Goal: Task Accomplishment & Management: Manage account settings

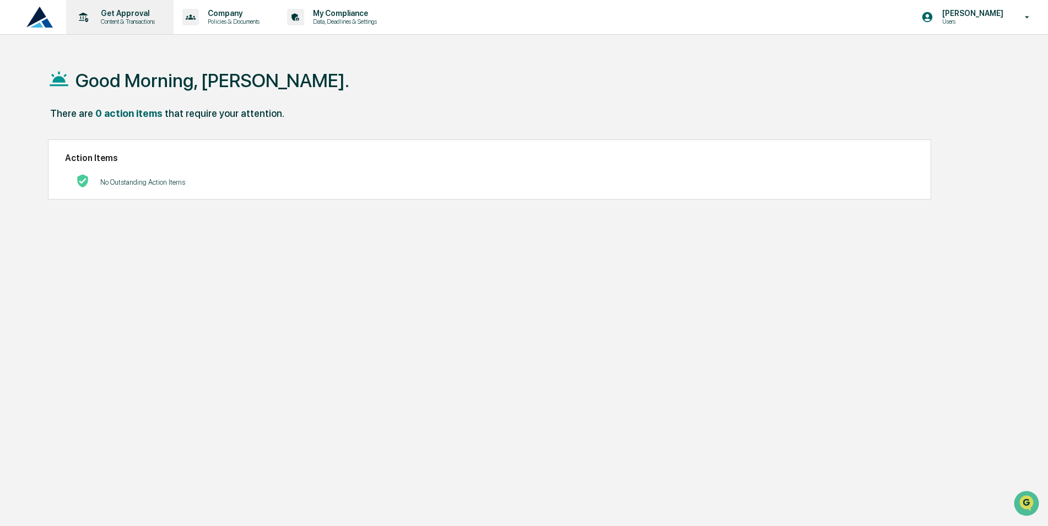
click at [138, 16] on p "Get Approval" at bounding box center [126, 13] width 68 height 9
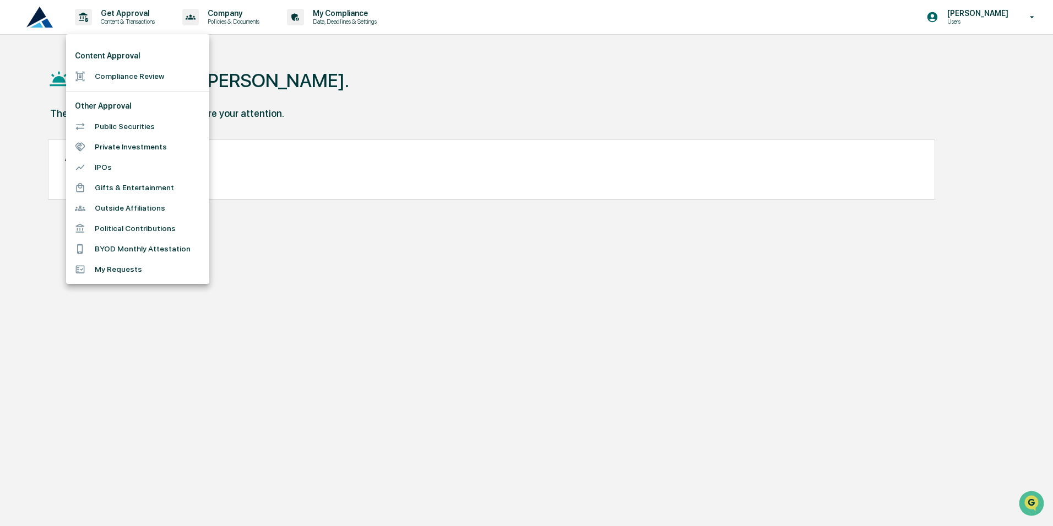
click at [329, 85] on div at bounding box center [526, 263] width 1053 height 526
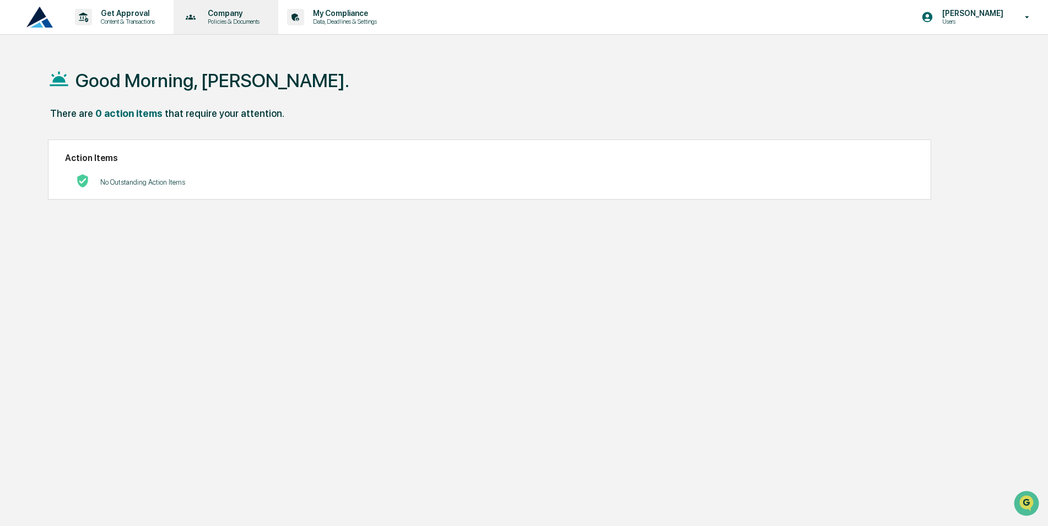
click at [233, 17] on p "Company" at bounding box center [232, 13] width 66 height 9
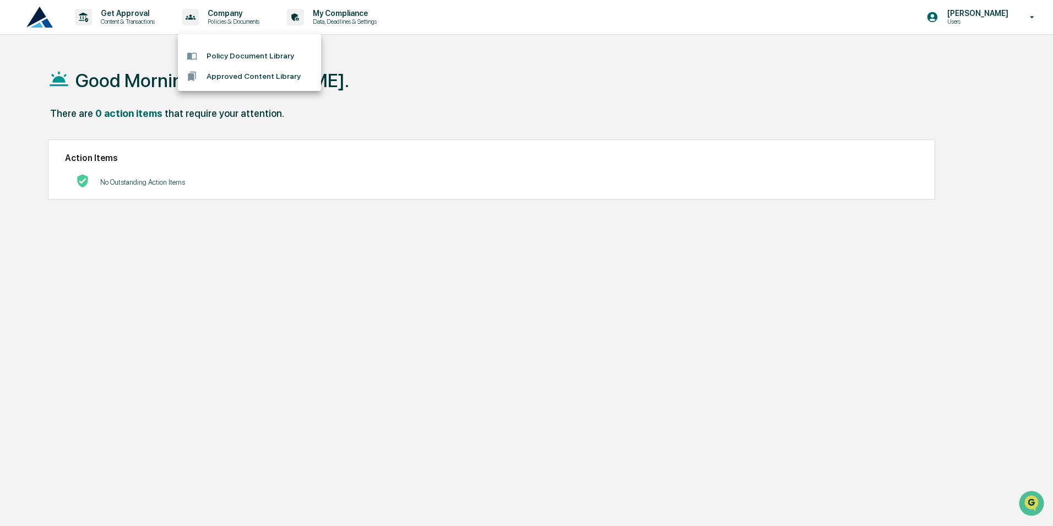
click at [1031, 17] on div at bounding box center [526, 263] width 1053 height 526
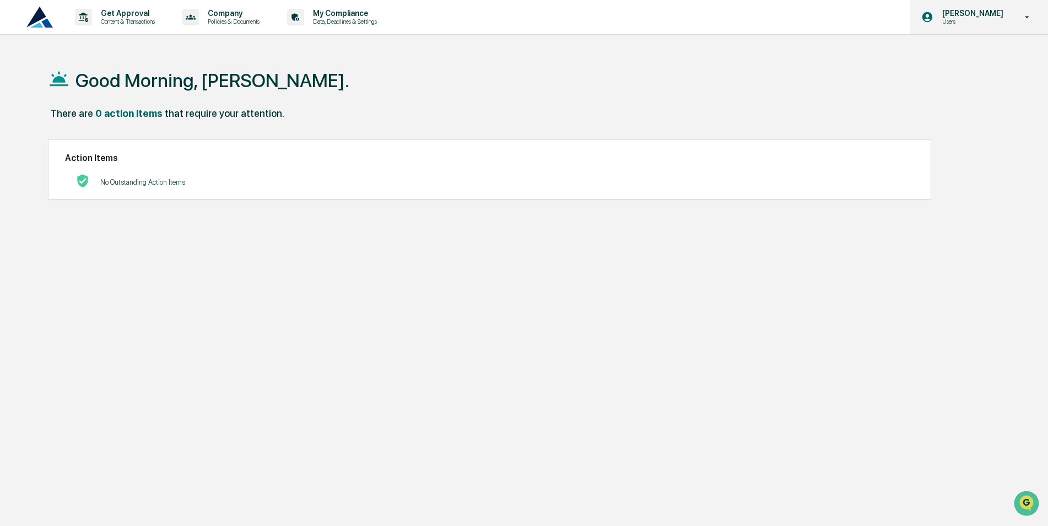
click at [1027, 18] on icon at bounding box center [1027, 17] width 4 height 2
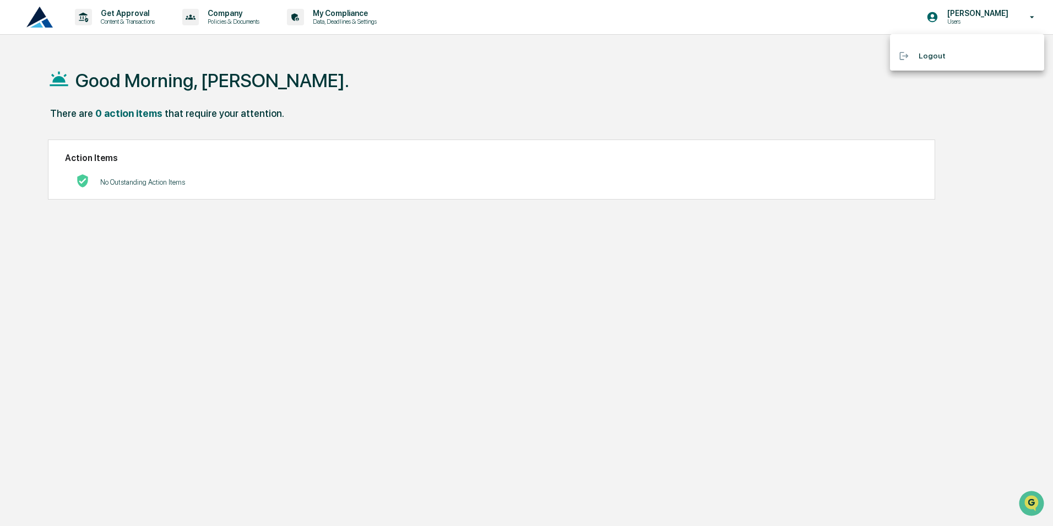
click at [458, 58] on div at bounding box center [526, 263] width 1053 height 526
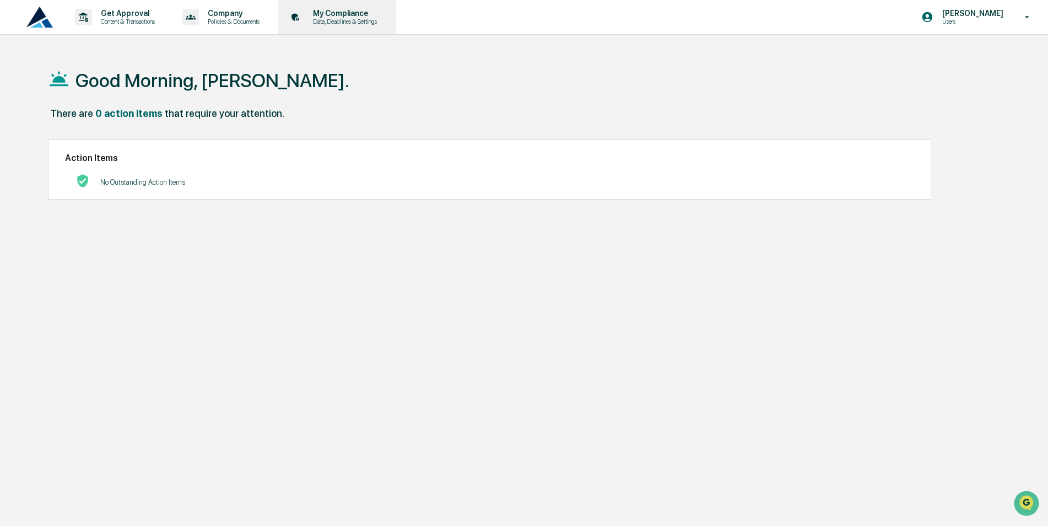
click at [352, 19] on p "Data, Deadlines & Settings" at bounding box center [343, 22] width 78 height 8
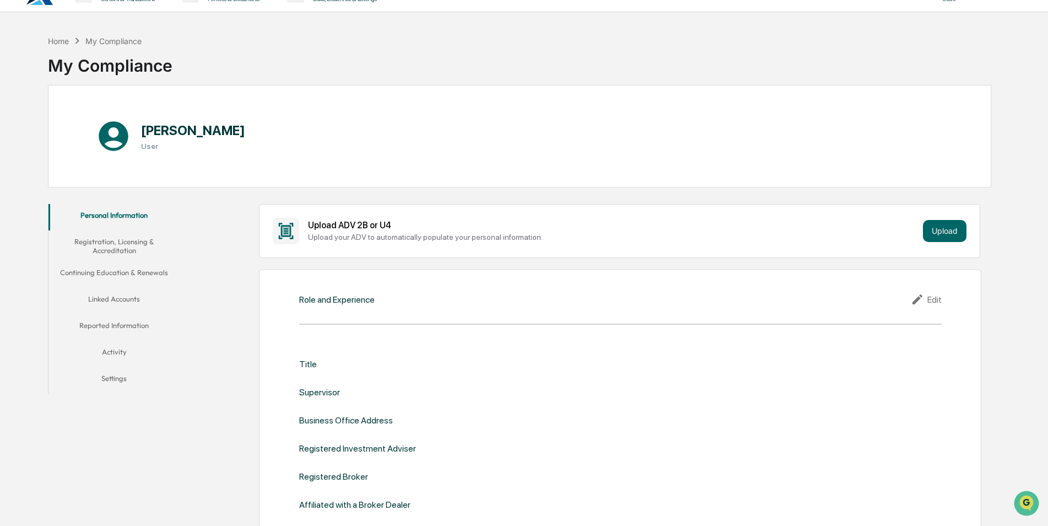
scroll to position [21, 0]
click at [113, 326] on button "Reported Information" at bounding box center [114, 328] width 132 height 26
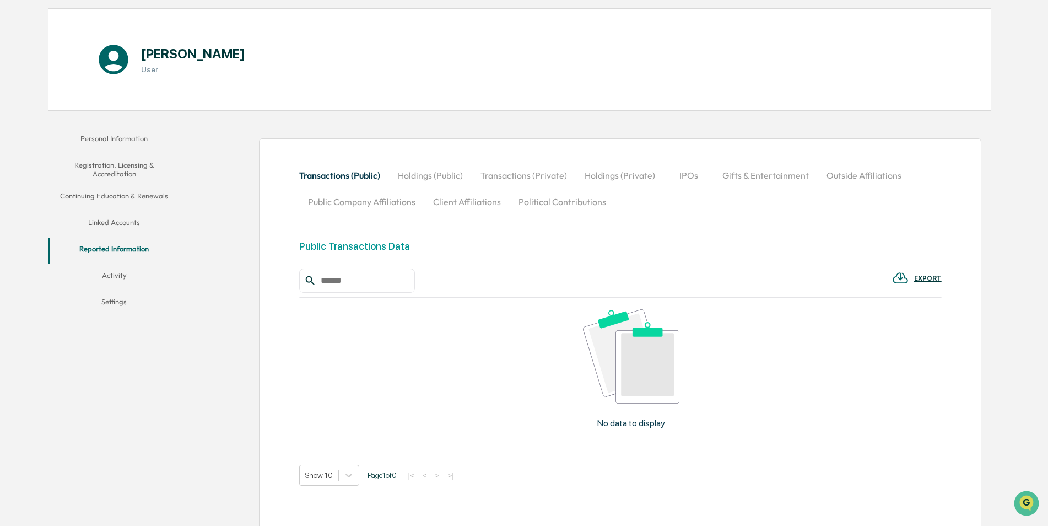
scroll to position [98, 0]
click at [423, 178] on button "Holdings (Public)" at bounding box center [430, 177] width 83 height 26
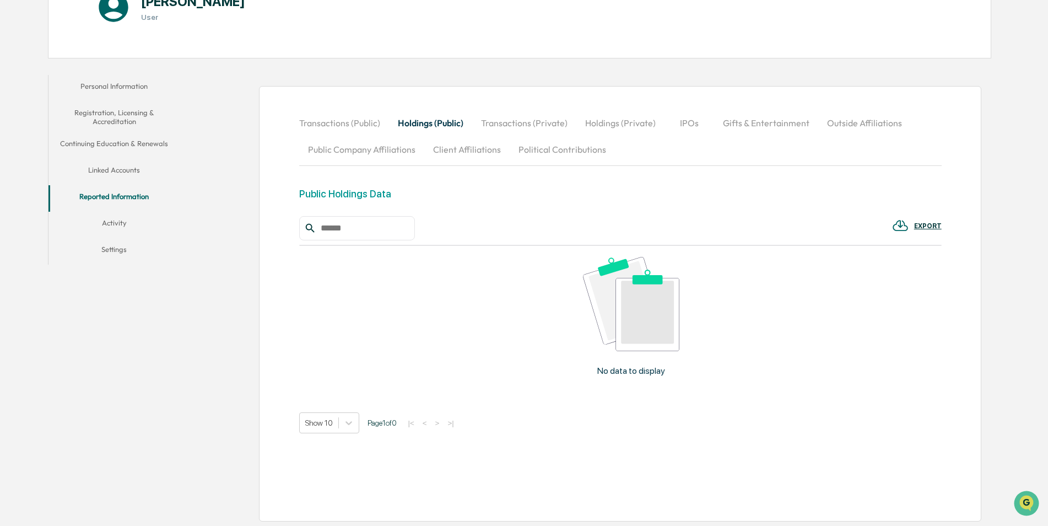
scroll to position [153, 0]
click at [121, 217] on button "Activity" at bounding box center [114, 223] width 132 height 26
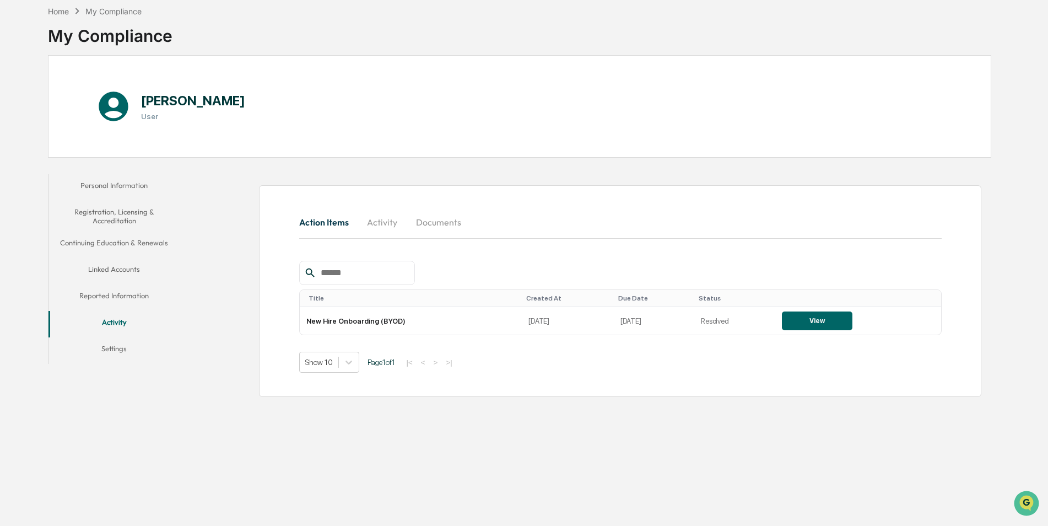
click at [387, 226] on button "Activity" at bounding box center [383, 222] width 50 height 26
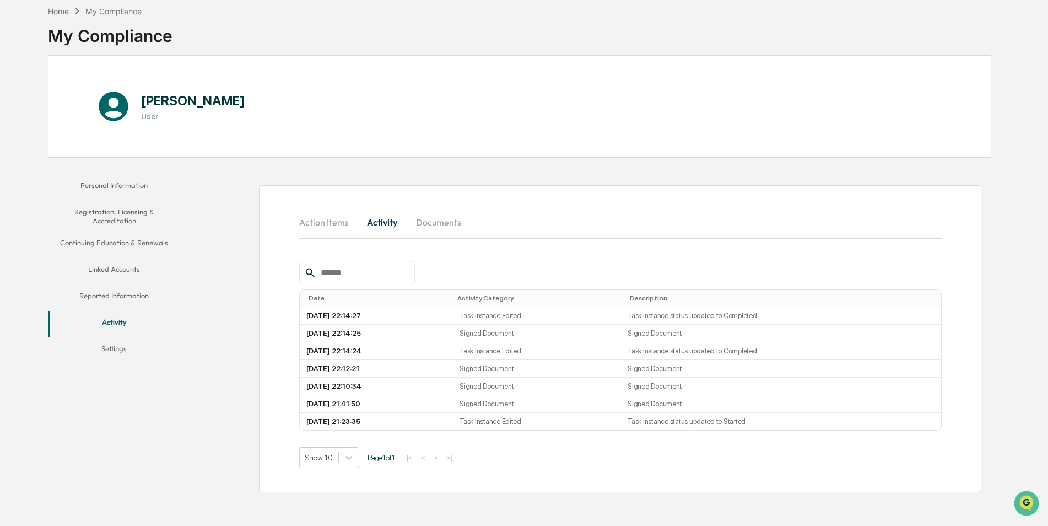
click at [435, 225] on button "Documents" at bounding box center [438, 222] width 63 height 26
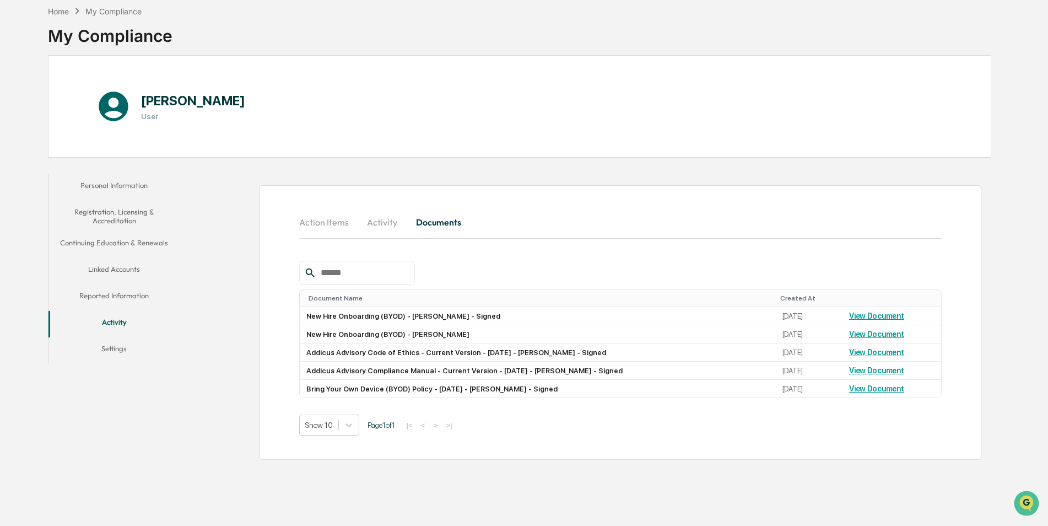
click at [388, 224] on button "Activity" at bounding box center [383, 222] width 50 height 26
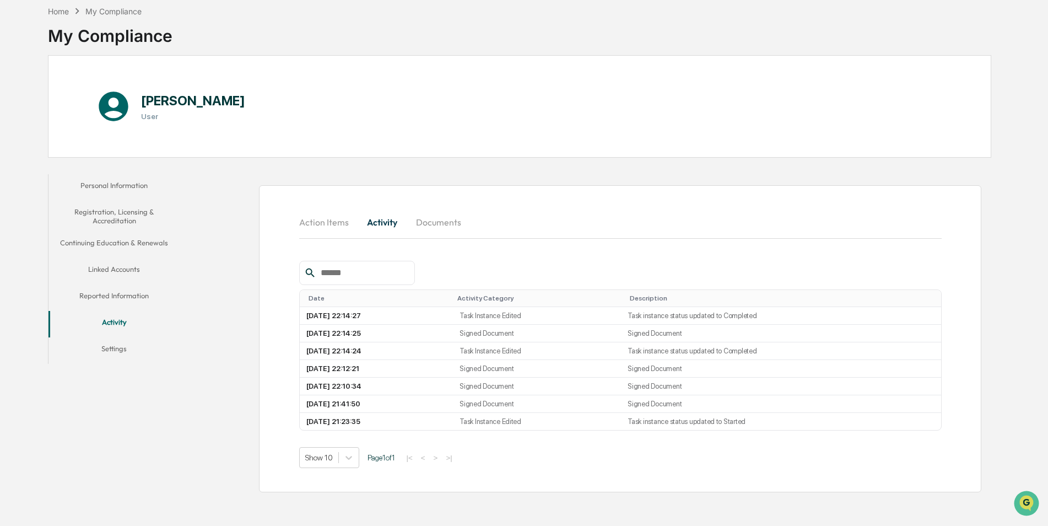
click at [118, 352] on button "Settings" at bounding box center [114, 350] width 132 height 26
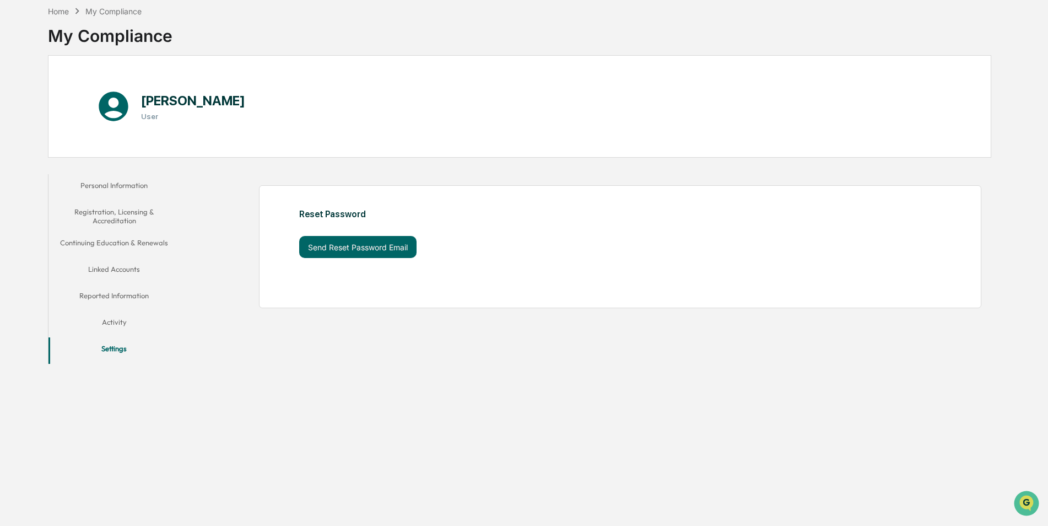
click at [111, 323] on button "Activity" at bounding box center [114, 324] width 132 height 26
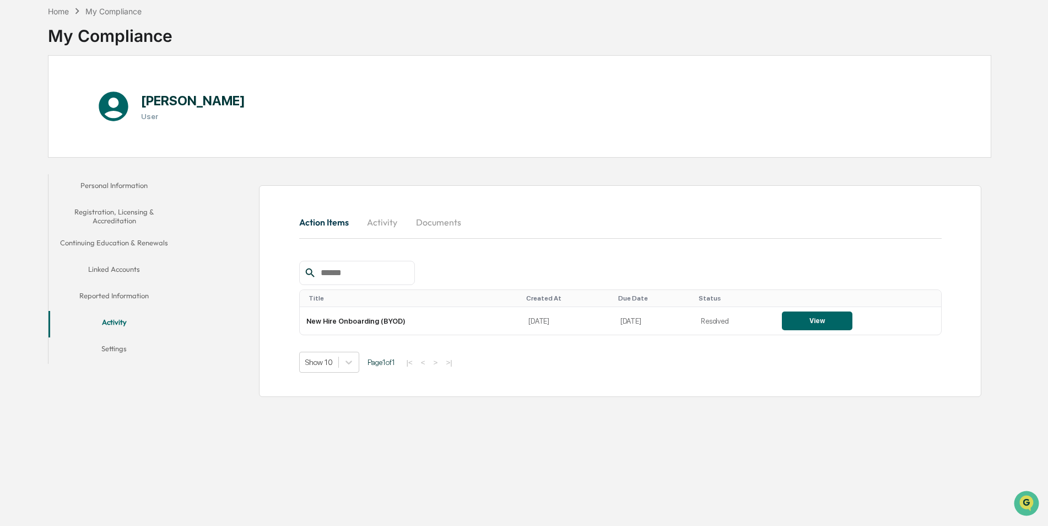
click at [391, 230] on button "Activity" at bounding box center [383, 222] width 50 height 26
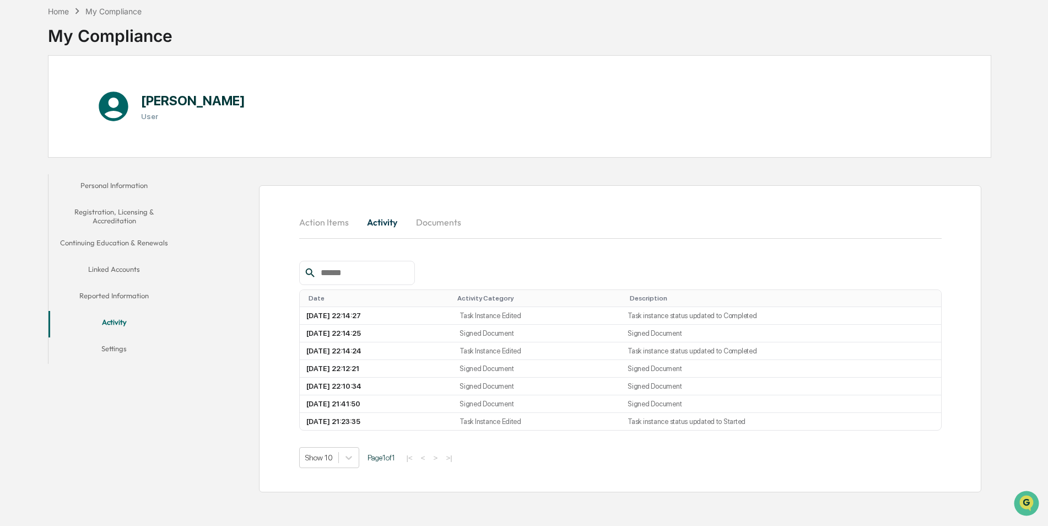
click at [340, 223] on button "Action Items" at bounding box center [328, 222] width 58 height 26
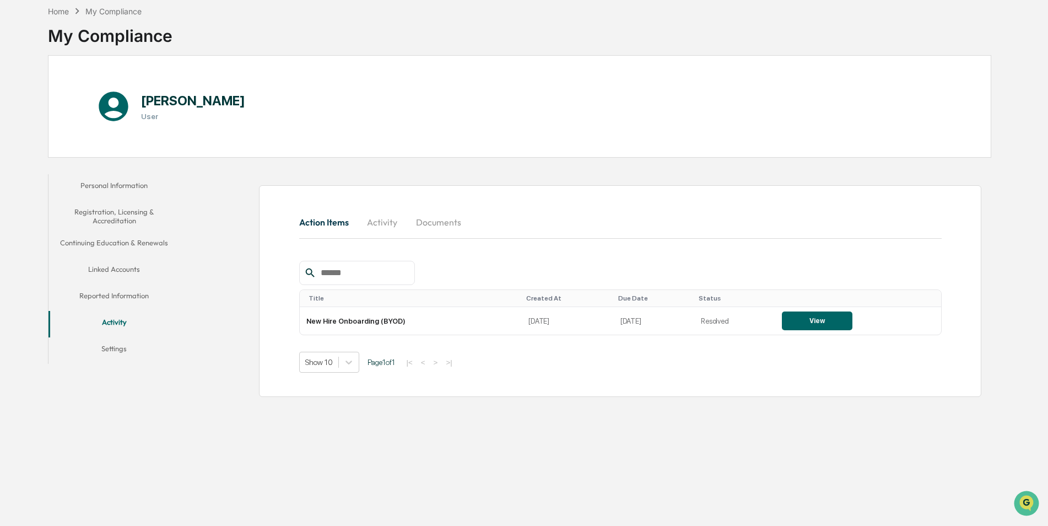
click at [99, 272] on button "Linked Accounts" at bounding box center [114, 271] width 132 height 26
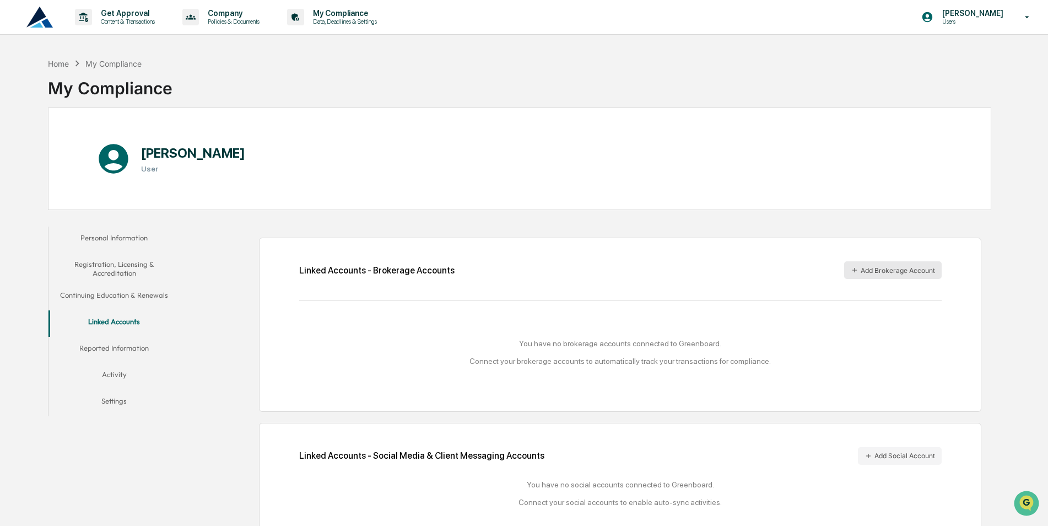
click at [882, 267] on button "Add Brokerage Account" at bounding box center [893, 270] width 98 height 18
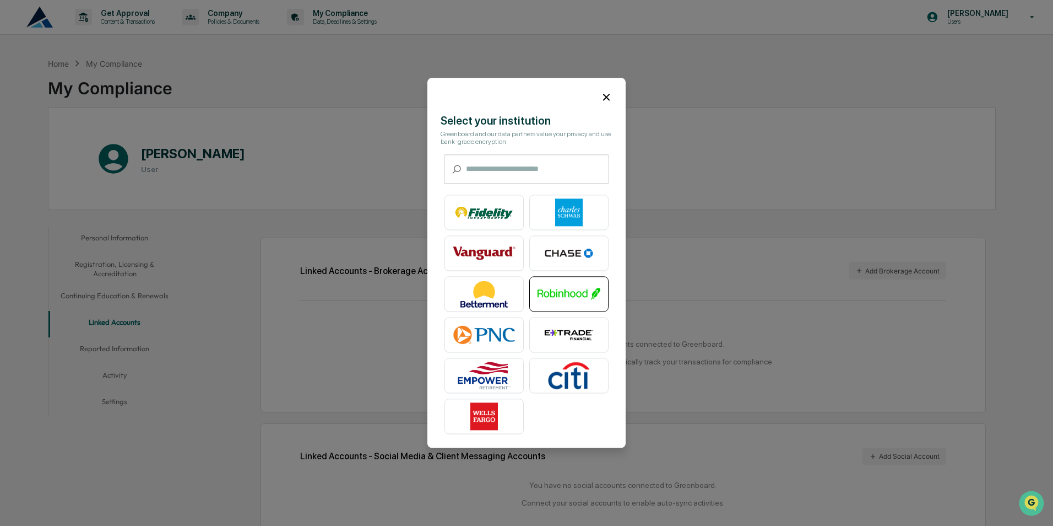
click at [552, 296] on img at bounding box center [569, 294] width 63 height 28
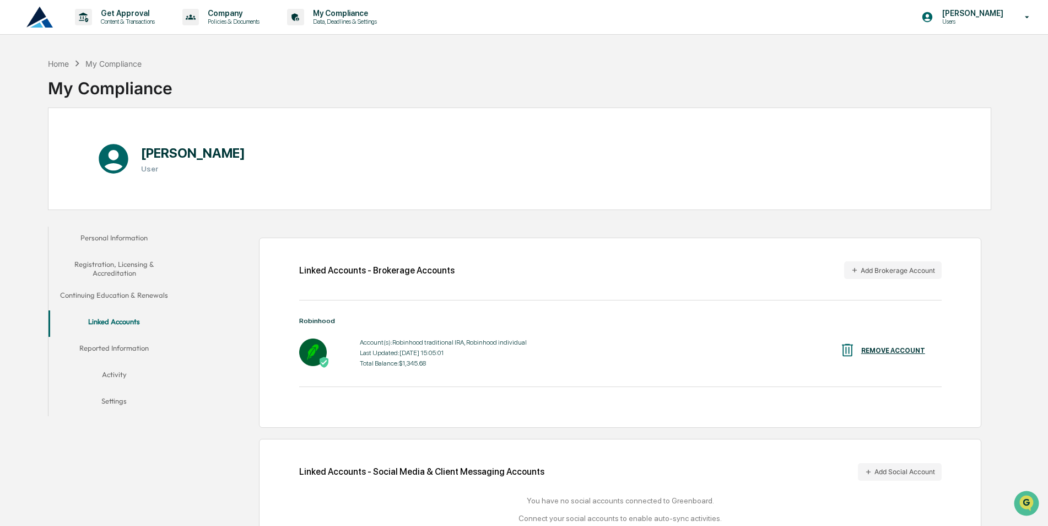
click at [126, 231] on button "Personal Information" at bounding box center [114, 239] width 132 height 26
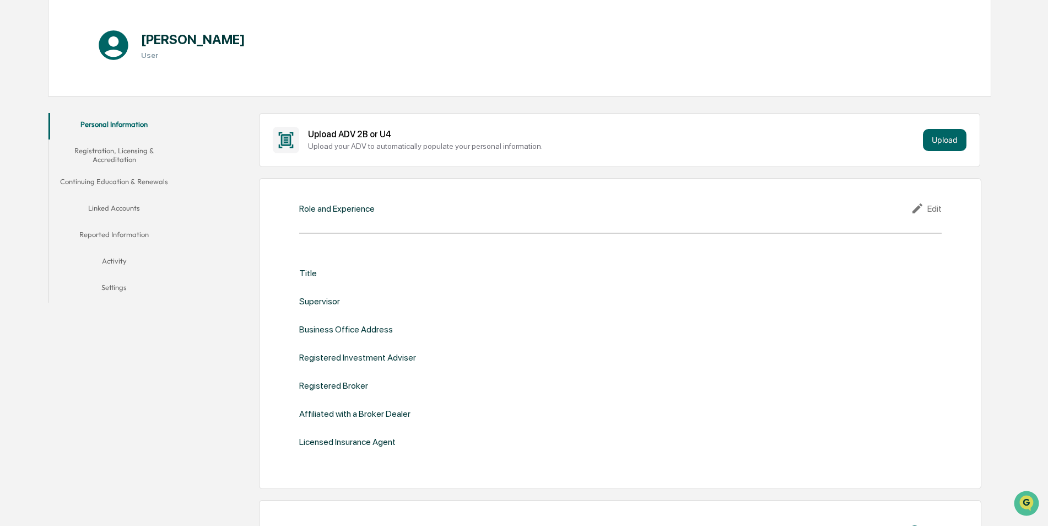
scroll to position [77, 0]
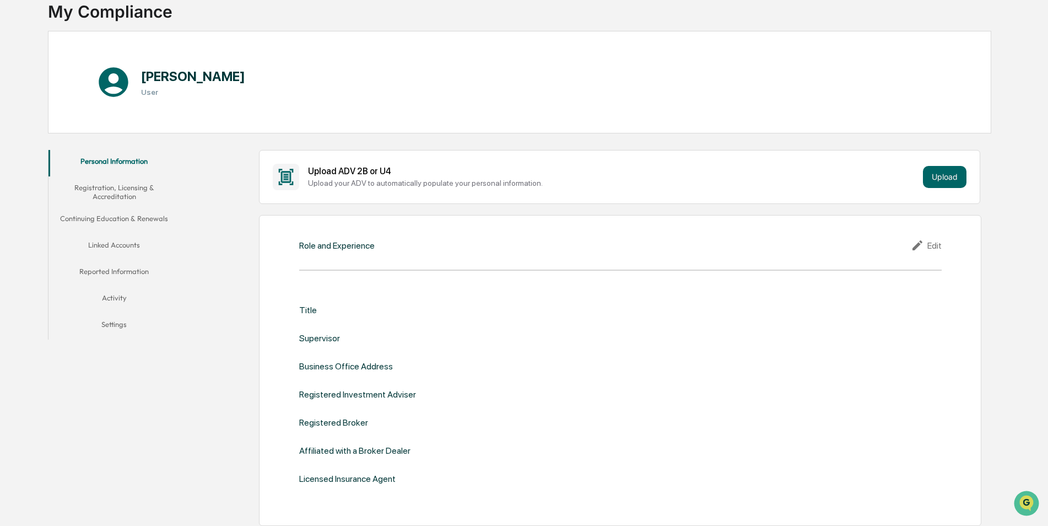
click at [132, 271] on button "Reported Information" at bounding box center [114, 273] width 132 height 26
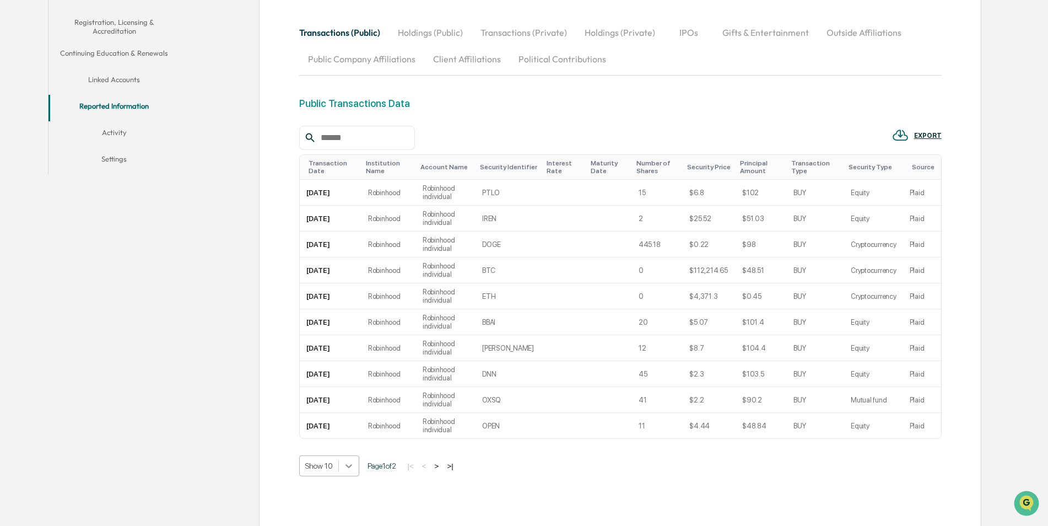
scroll to position [289, 0]
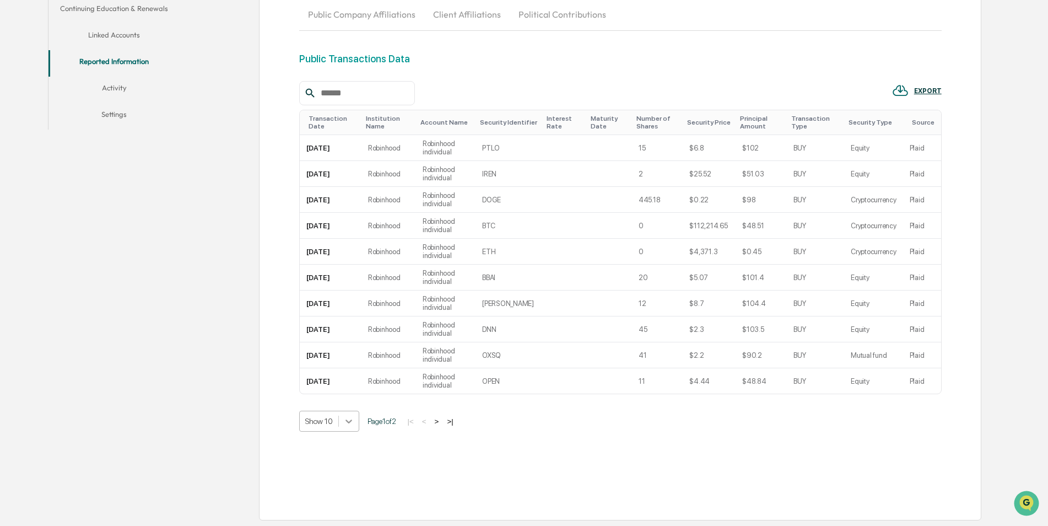
click at [343, 471] on body "Get Approval Content & Transactions Company Policies & Documents My Compliance …" at bounding box center [524, 120] width 1048 height 812
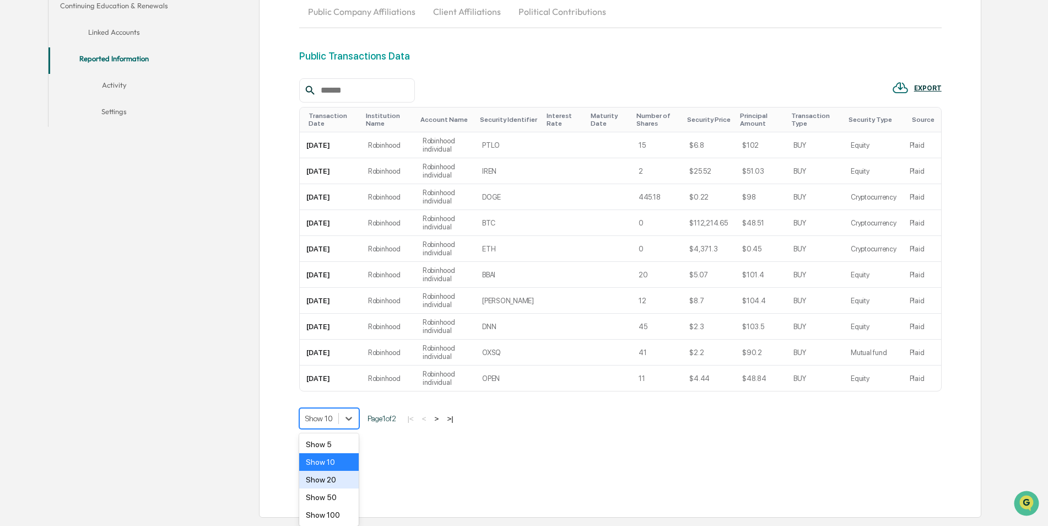
click at [343, 483] on div "Show 20" at bounding box center [329, 480] width 60 height 18
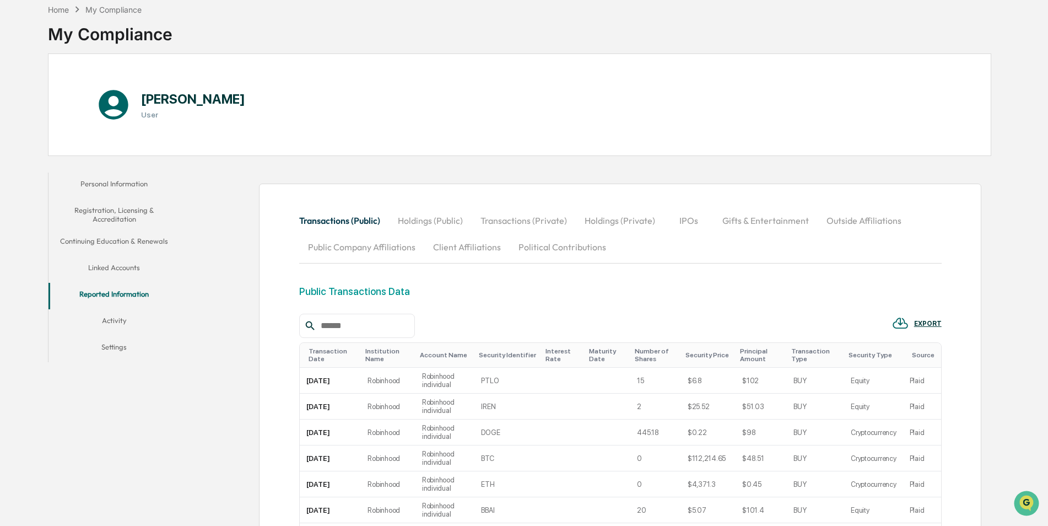
scroll to position [55, 0]
click at [434, 217] on button "Holdings (Public)" at bounding box center [430, 219] width 83 height 26
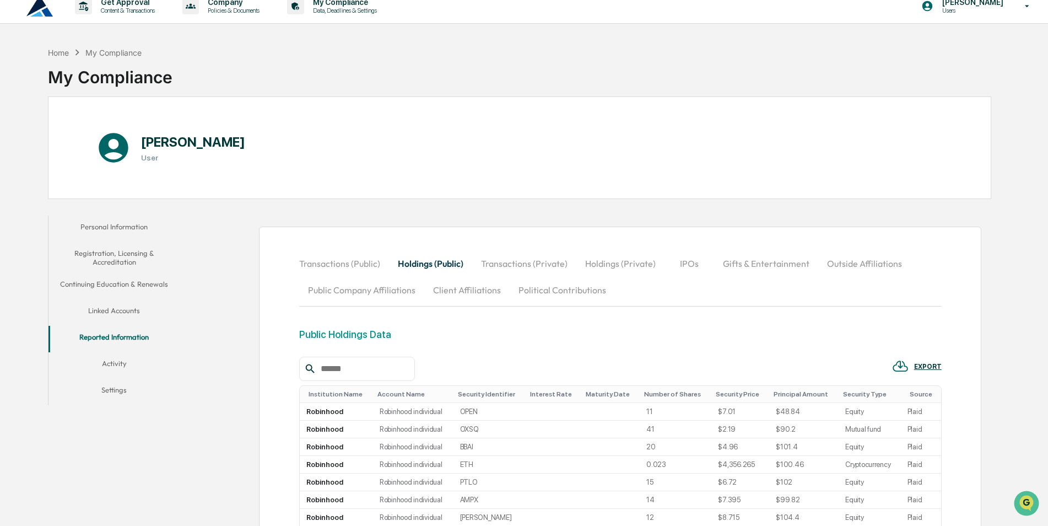
scroll to position [0, 0]
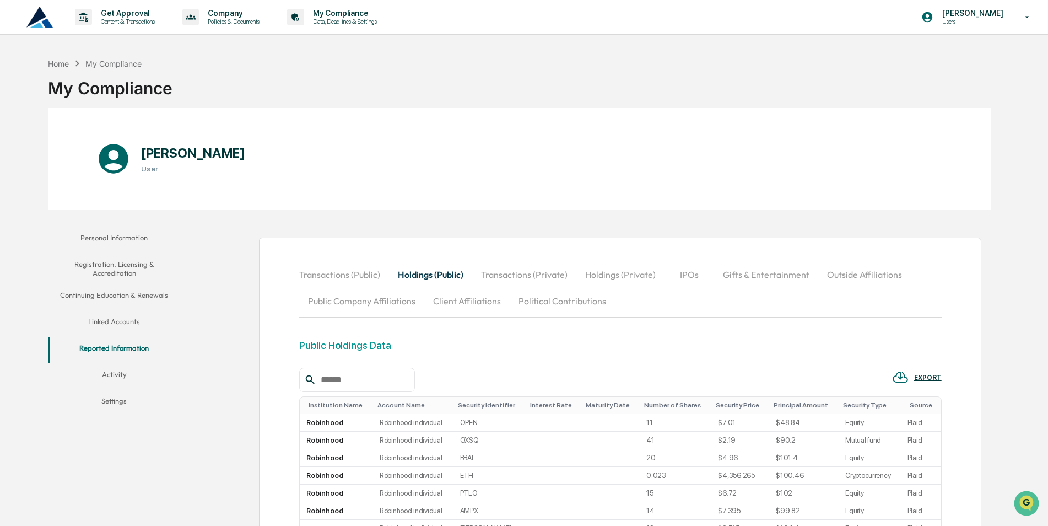
click at [545, 277] on button "Transactions (Private)" at bounding box center [524, 274] width 104 height 26
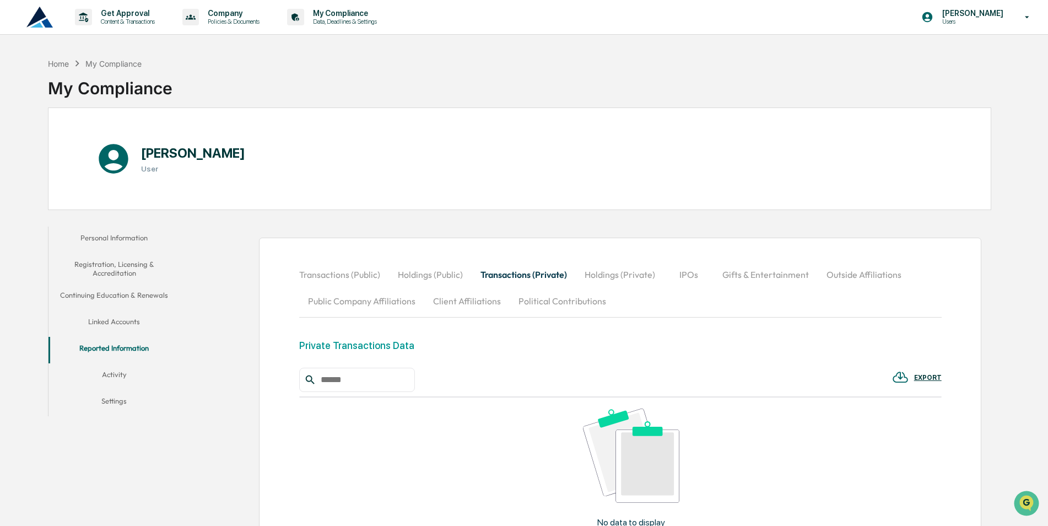
click at [615, 270] on button "Holdings (Private)" at bounding box center [620, 274] width 88 height 26
click at [684, 277] on button "IPOs" at bounding box center [689, 274] width 50 height 26
click at [768, 277] on button "Gifts & Entertainment" at bounding box center [765, 274] width 104 height 26
click at [827, 274] on button "Outside Affiliations" at bounding box center [865, 274] width 93 height 26
click at [320, 299] on button "Public Company Affiliations" at bounding box center [361, 301] width 125 height 26
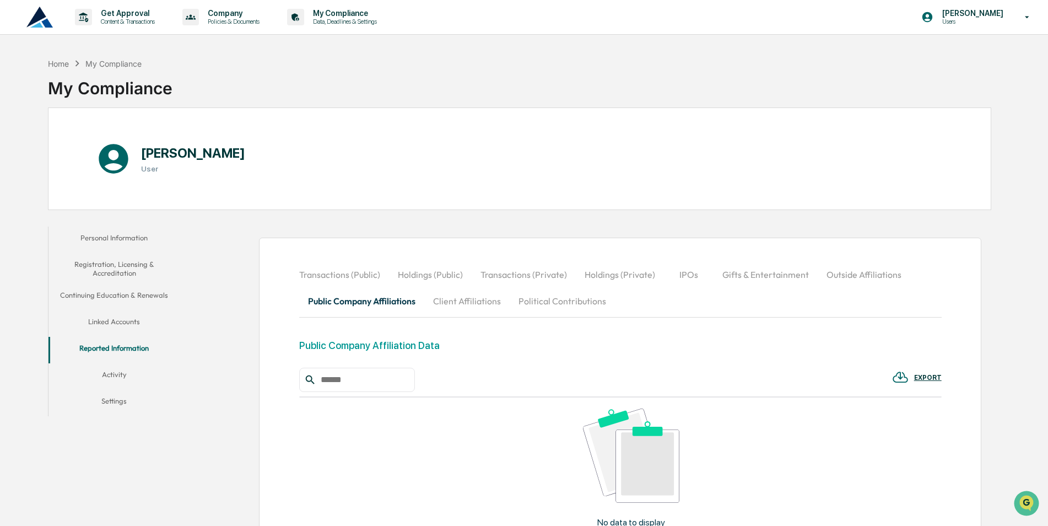
click at [455, 300] on button "Client Affiliations" at bounding box center [466, 301] width 85 height 26
click at [527, 302] on button "Political Contributions" at bounding box center [562, 301] width 105 height 26
click at [358, 274] on button "Transactions (Public)" at bounding box center [344, 274] width 90 height 26
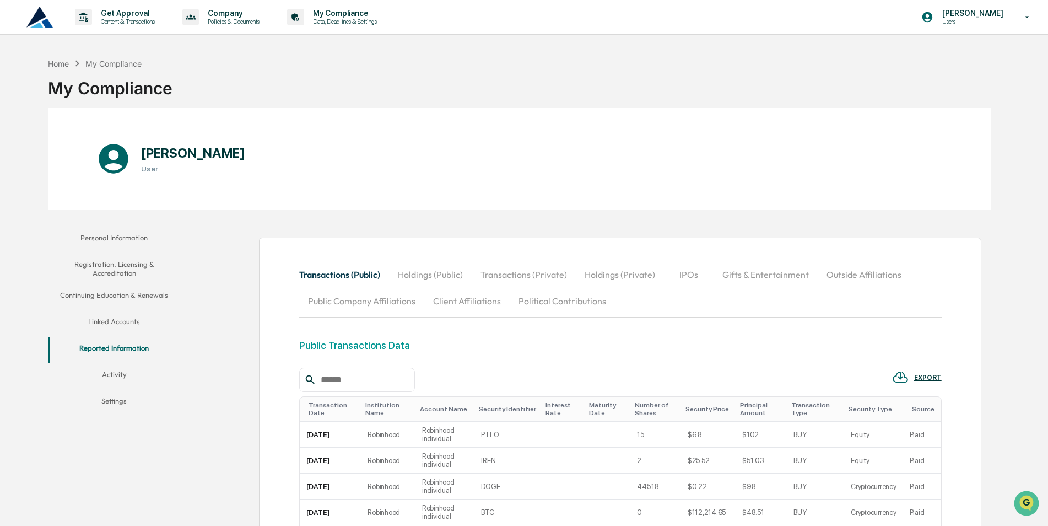
click at [127, 371] on button "Activity" at bounding box center [114, 376] width 132 height 26
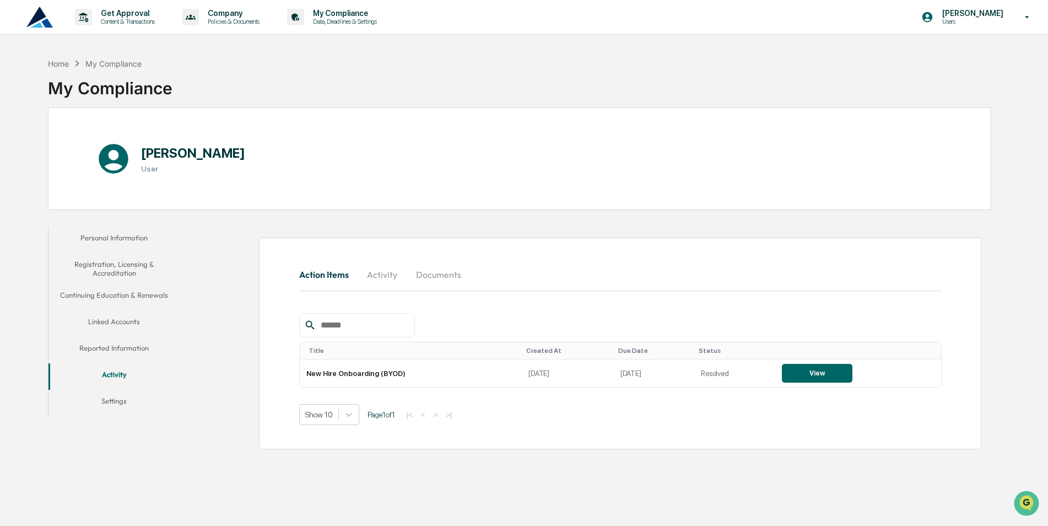
click at [130, 322] on button "Linked Accounts" at bounding box center [114, 323] width 132 height 26
